Goal: Navigation & Orientation: Understand site structure

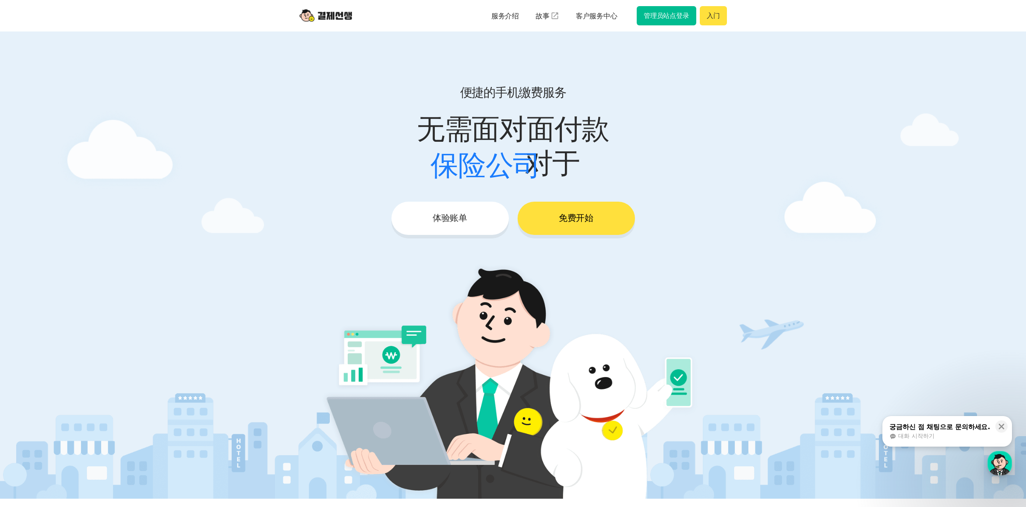
click at [660, 15] on font "管理员站点登录" at bounding box center [667, 16] width 46 height 8
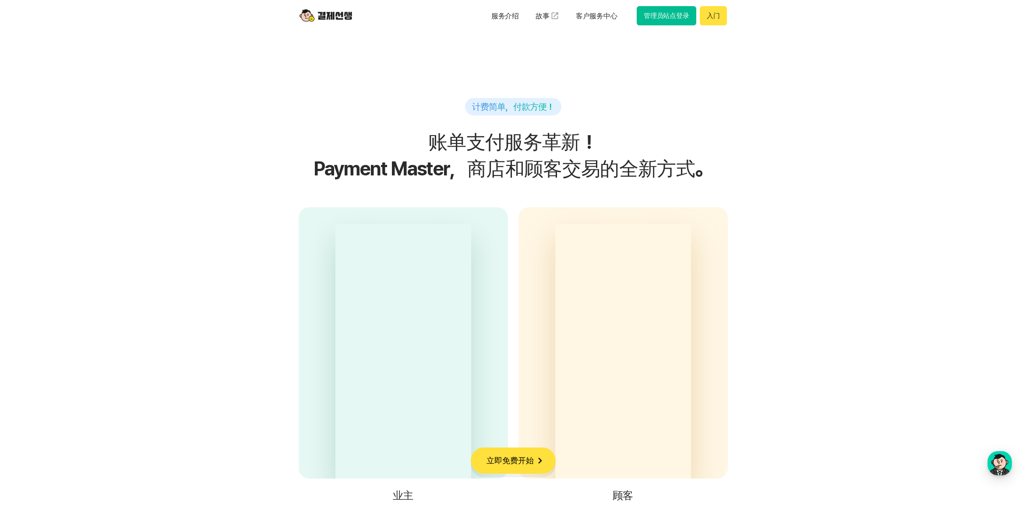
scroll to position [2145, 0]
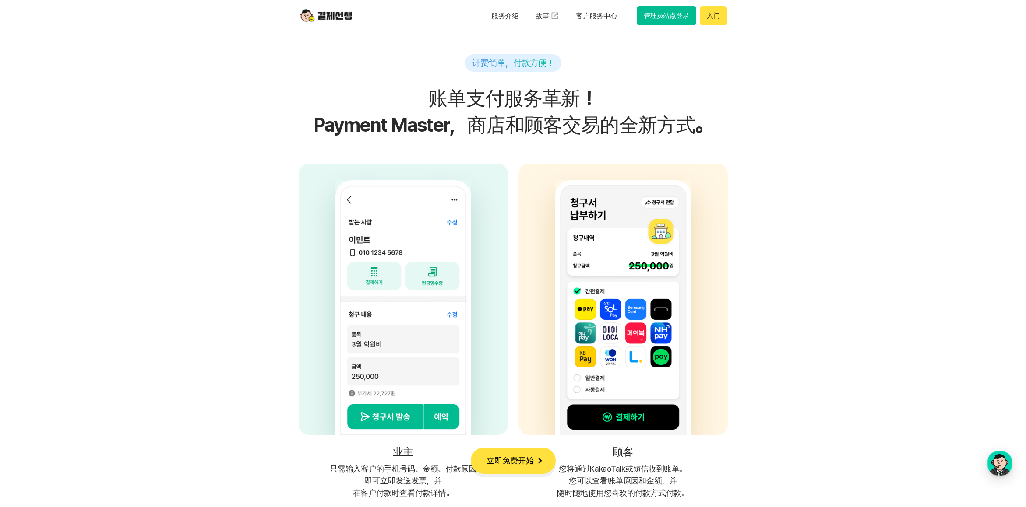
click at [717, 18] on font "入门" at bounding box center [713, 16] width 13 height 8
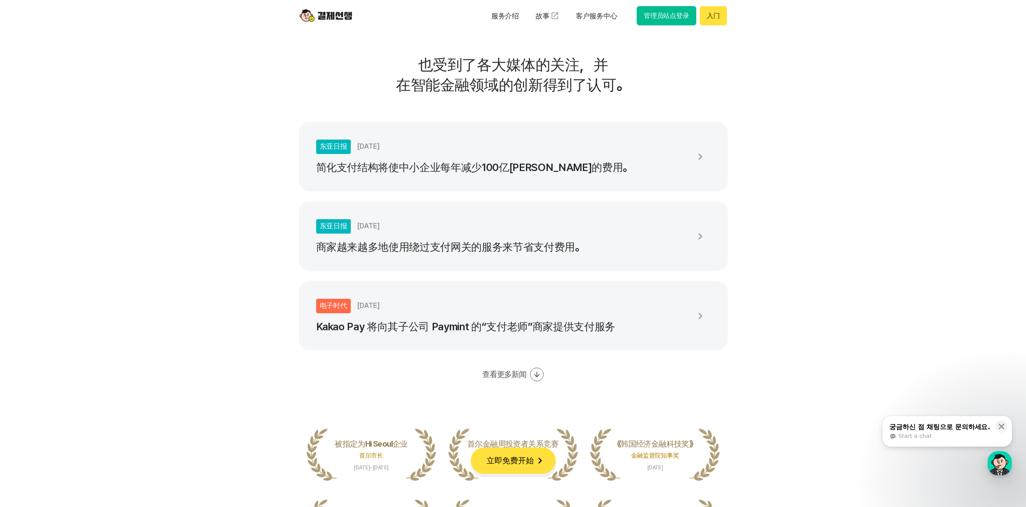
scroll to position [1401, 0]
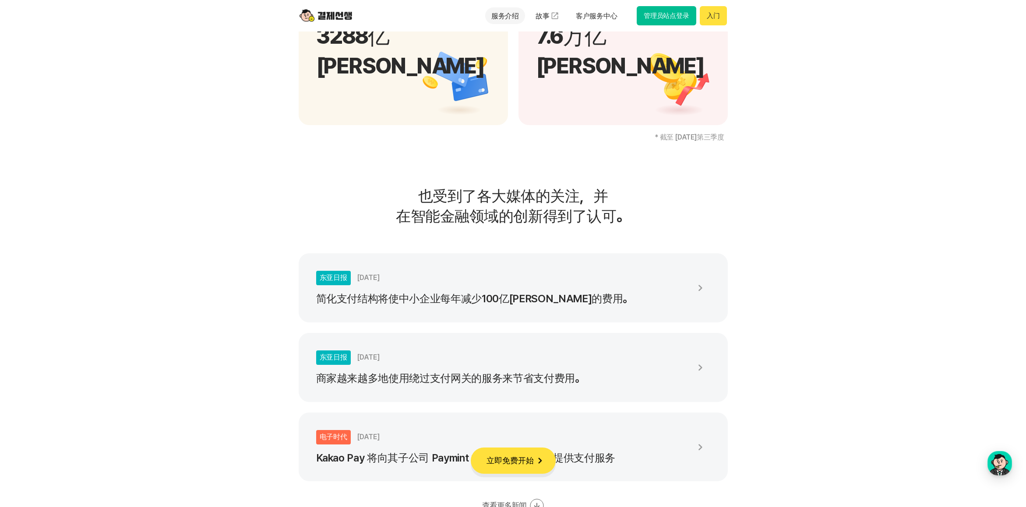
click at [505, 15] on font "服务介绍" at bounding box center [505, 16] width 28 height 8
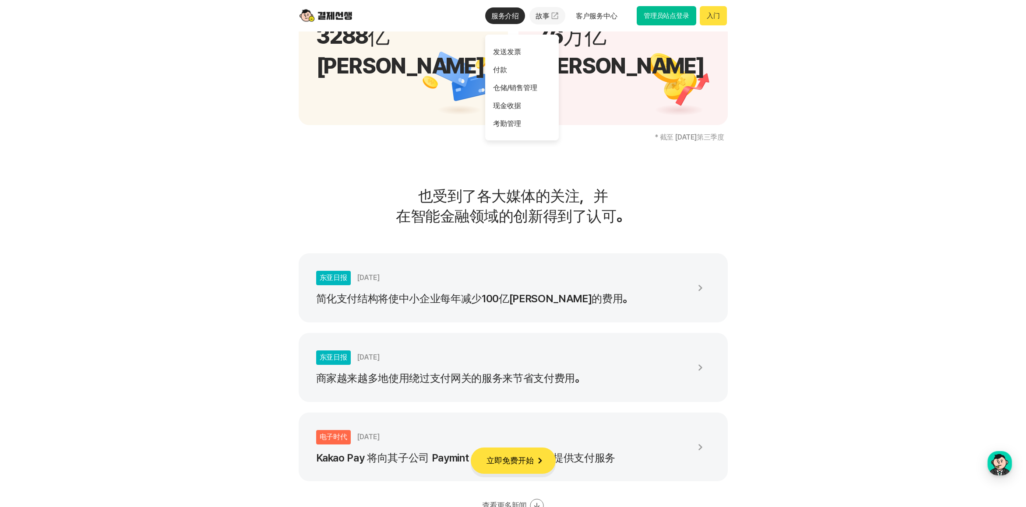
click at [538, 14] on font "故事" at bounding box center [542, 15] width 14 height 8
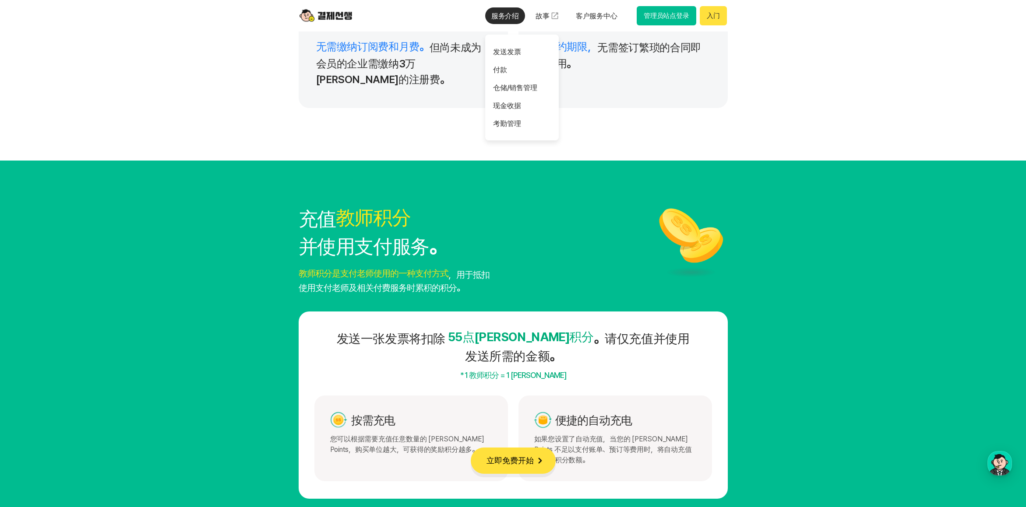
scroll to position [4466, 0]
